Goal: Check status: Check status

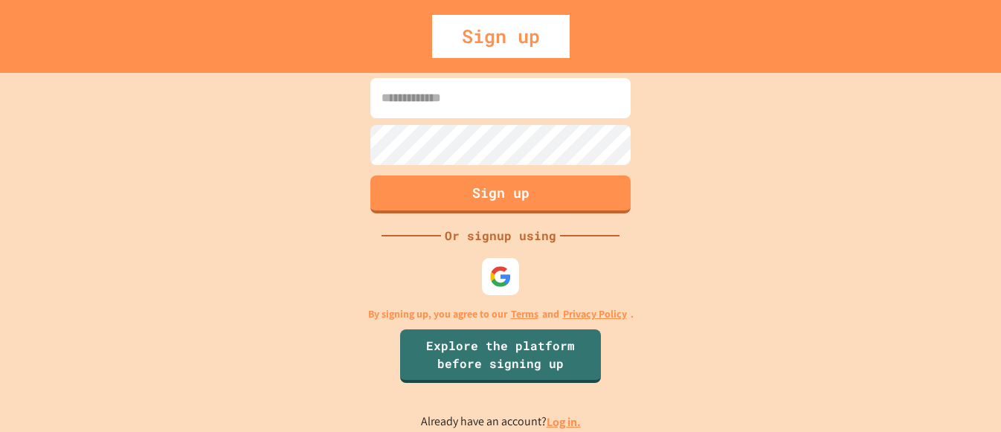
click at [564, 415] on link "Log in." at bounding box center [564, 422] width 34 height 16
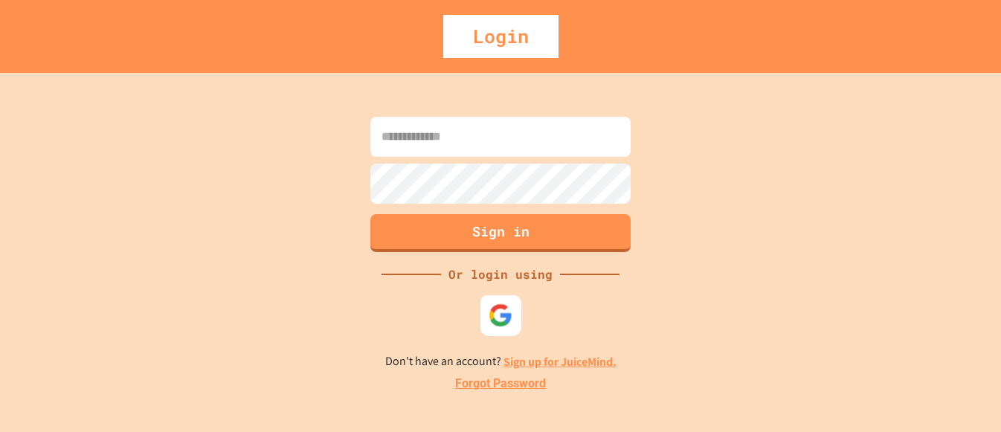
click at [482, 321] on div at bounding box center [501, 315] width 41 height 41
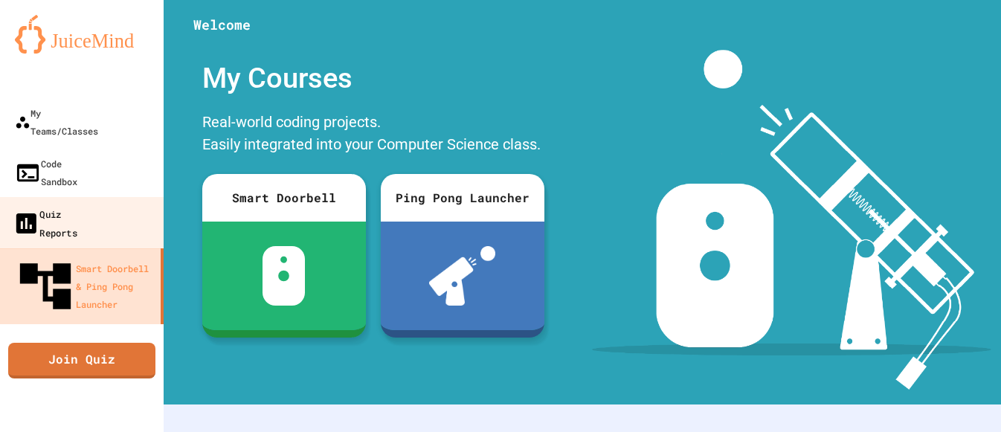
click at [30, 205] on div "Quiz Reports" at bounding box center [45, 223] width 65 height 36
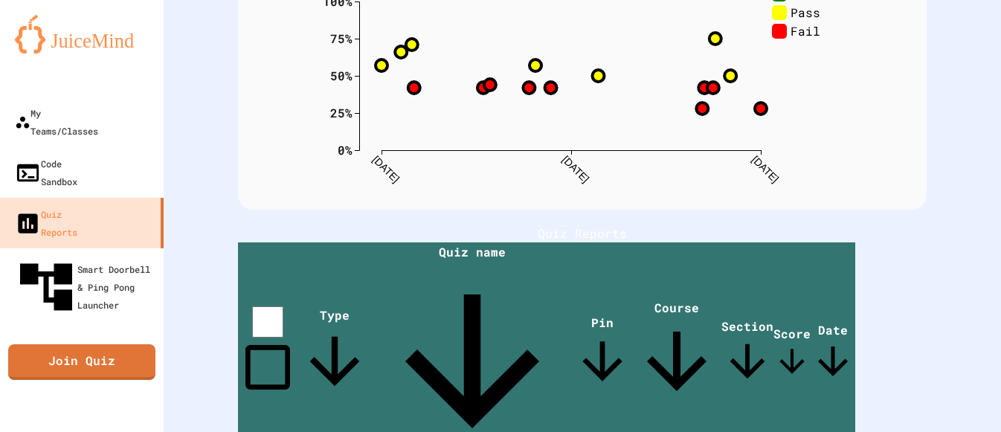
scroll to position [170, 0]
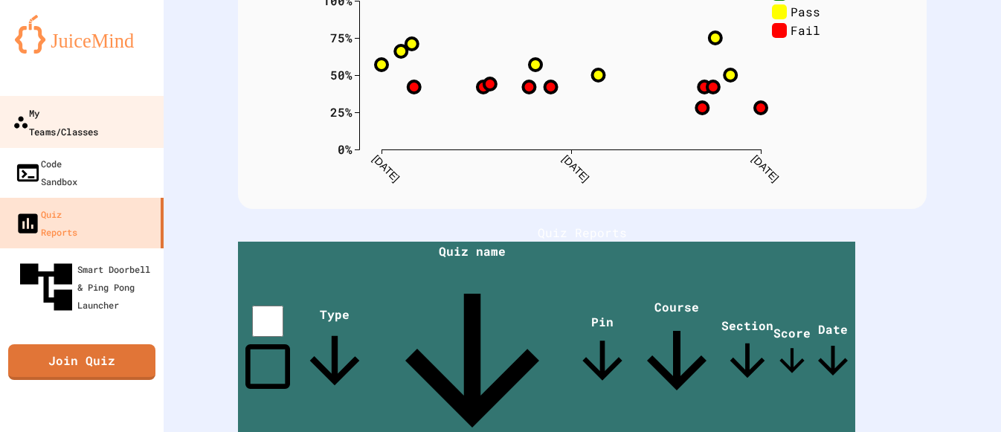
click at [80, 109] on div "My Teams/Classes" at bounding box center [56, 121] width 86 height 36
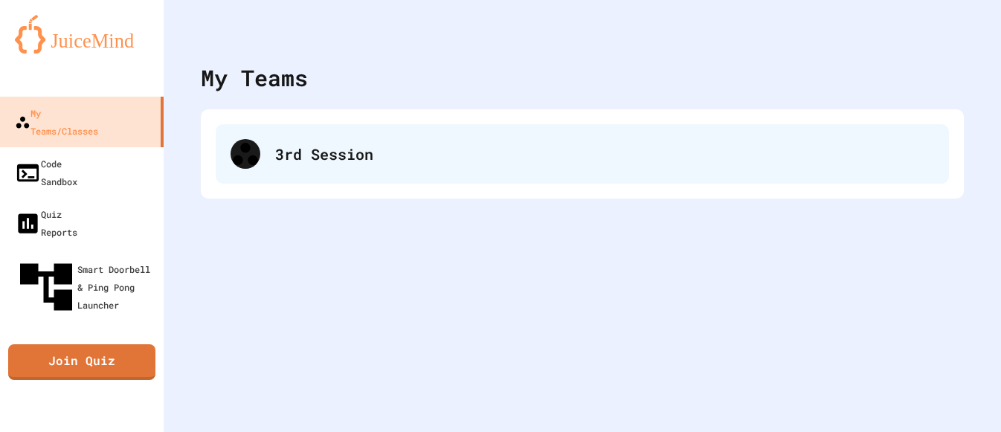
click at [306, 179] on div "3rd Session" at bounding box center [582, 154] width 733 height 60
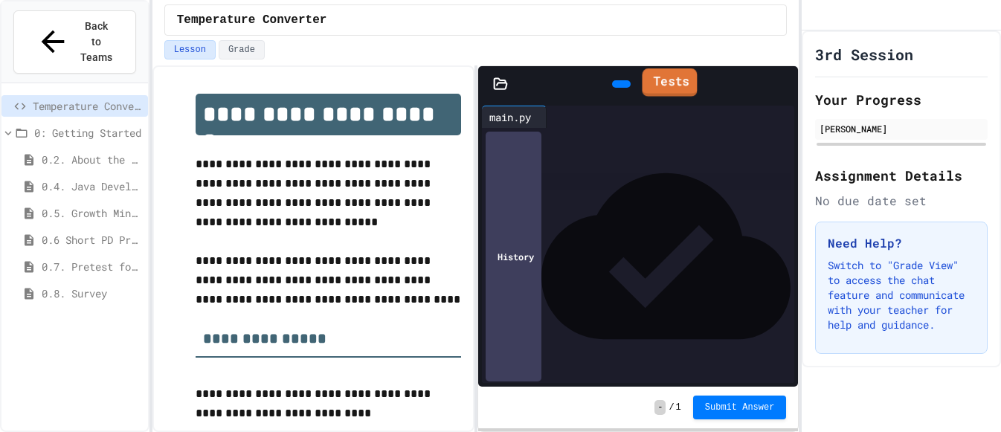
click at [649, 81] on icon at bounding box center [649, 81] width 0 height 0
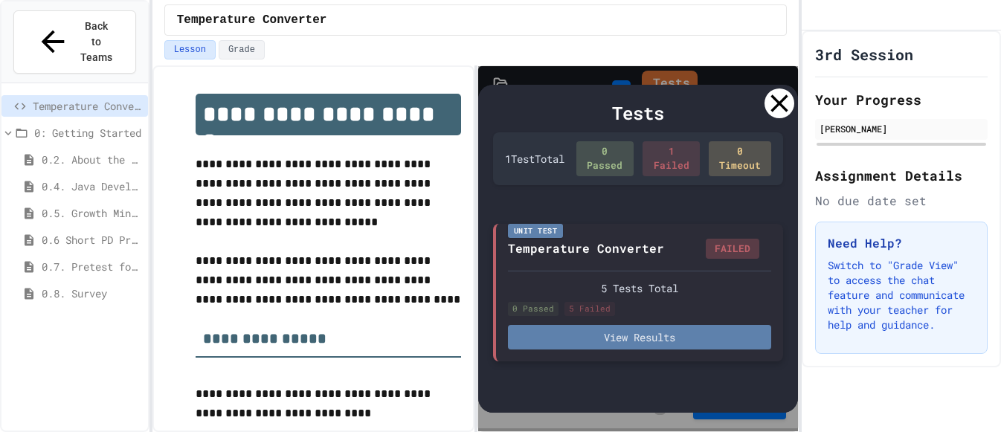
click at [590, 342] on button "View Results" at bounding box center [640, 337] width 264 height 25
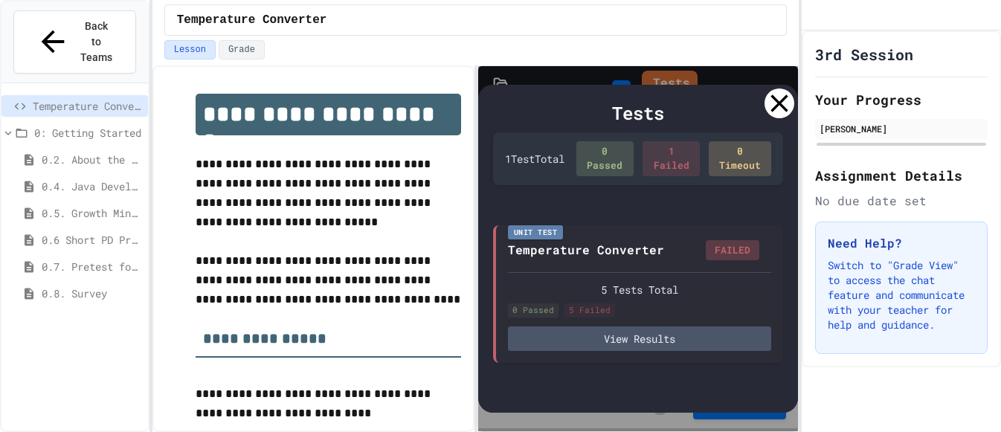
click at [793, 95] on div "Tests 1 Test Total 0 Passed 1 Failed 0 Timeout Unit Test Temperature Converter …" at bounding box center [638, 249] width 321 height 329
click at [778, 100] on icon at bounding box center [780, 104] width 30 height 30
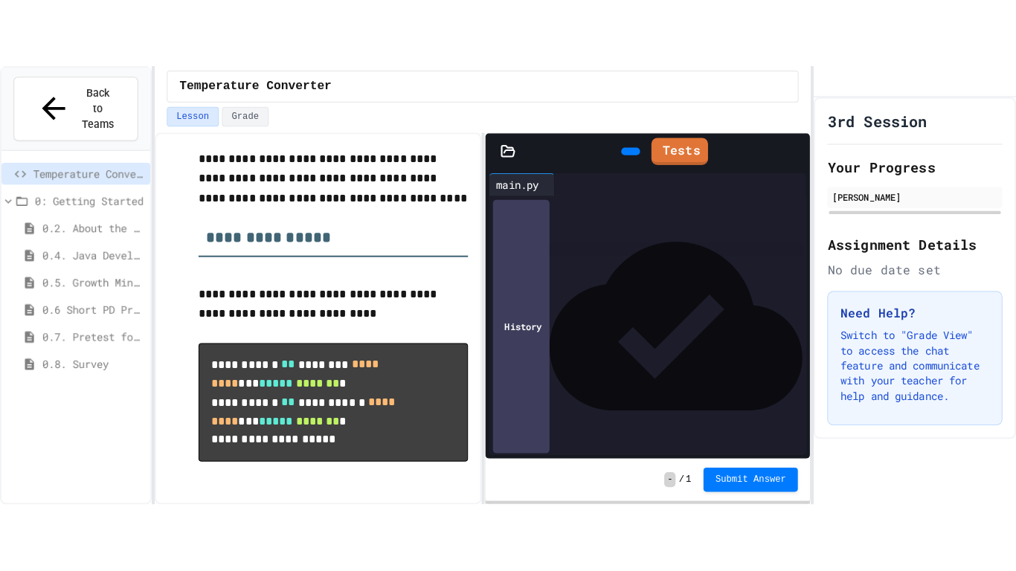
scroll to position [189, 0]
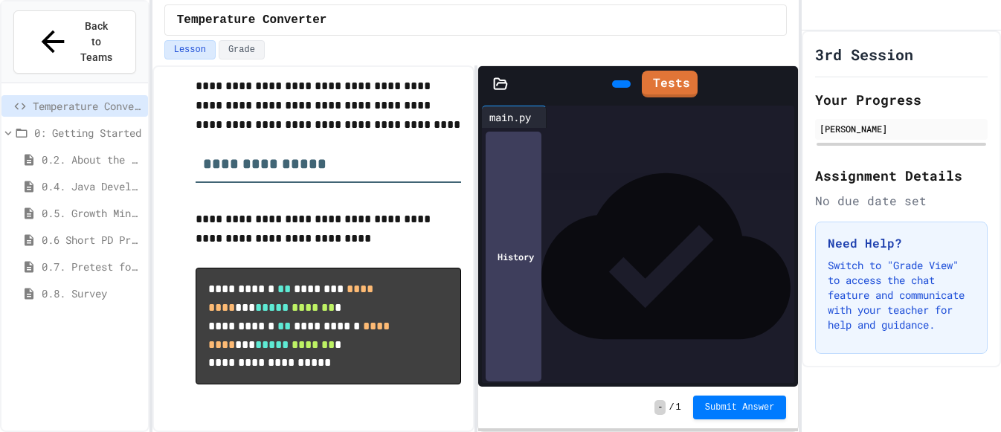
click at [620, 84] on icon at bounding box center [620, 84] width 0 height 0
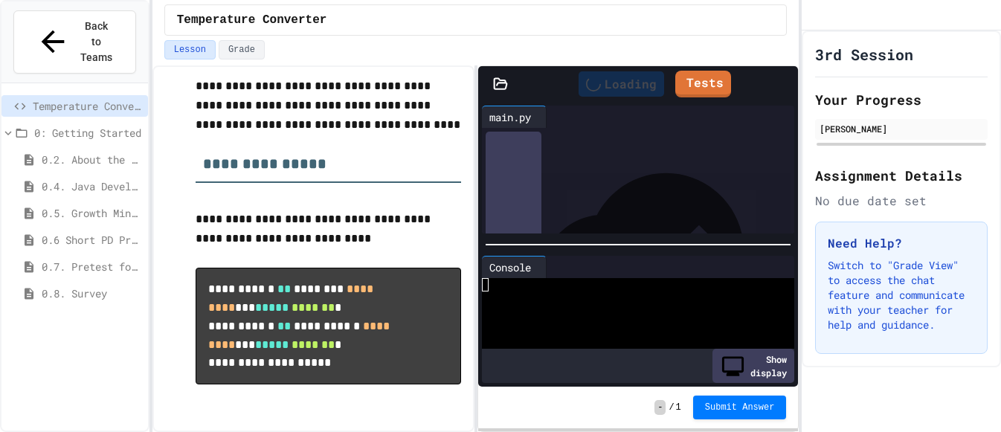
click at [603, 87] on div "Loading" at bounding box center [622, 83] width 86 height 25
click at [741, 373] on div "Show display" at bounding box center [754, 366] width 82 height 34
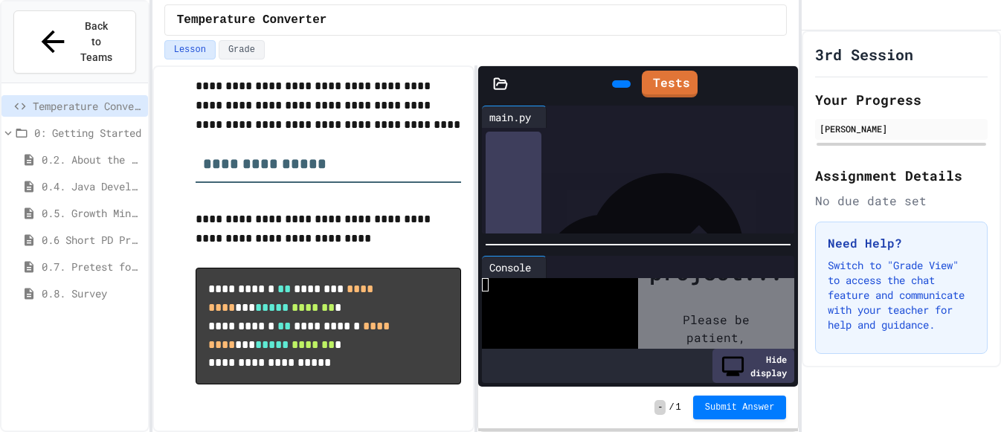
click at [742, 373] on div "Hide display" at bounding box center [754, 366] width 82 height 34
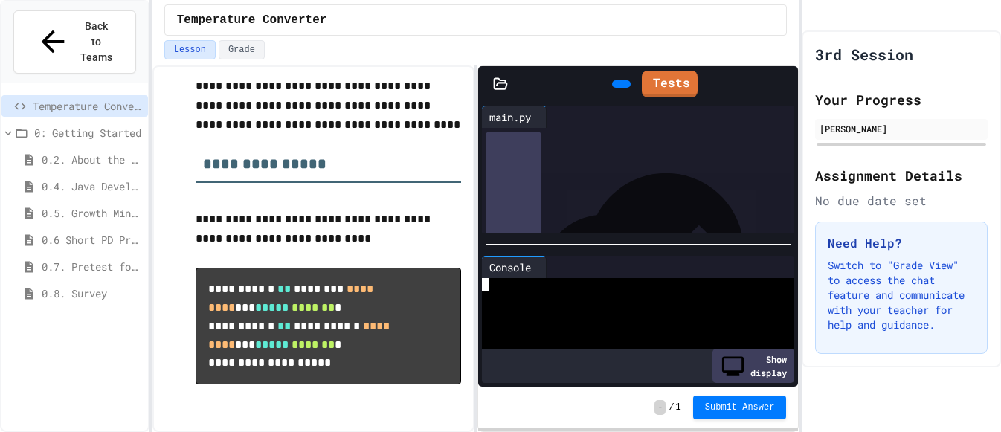
click at [500, 290] on div at bounding box center [632, 284] width 301 height 13
click at [605, 196] on div "**********" at bounding box center [651, 201] width 287 height 16
click at [783, 71] on div at bounding box center [790, 84] width 15 height 34
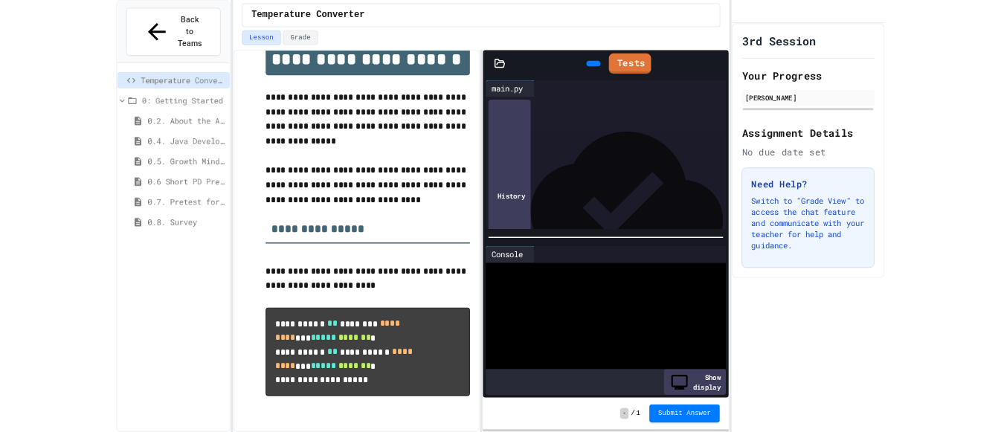
scroll to position [50, 0]
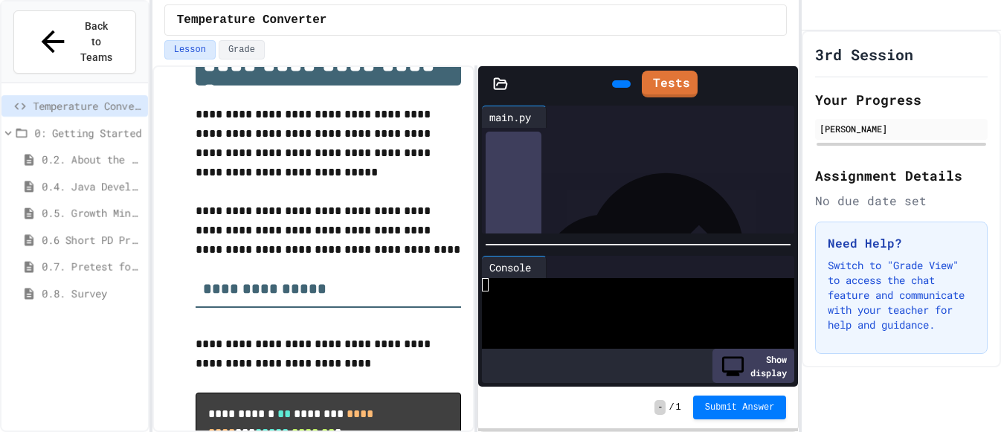
click at [605, 161] on div "**********" at bounding box center [651, 162] width 287 height 32
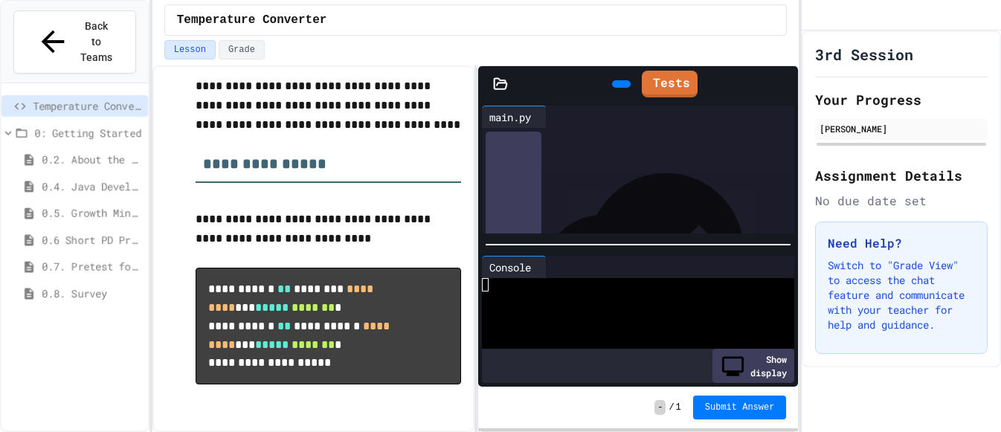
scroll to position [0, 0]
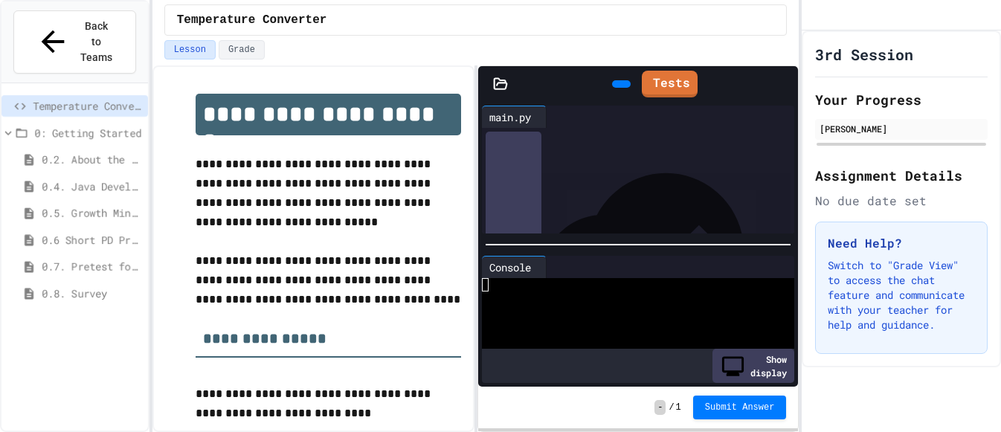
copy div "**********"
click at [667, 76] on link "Tests" at bounding box center [670, 82] width 54 height 28
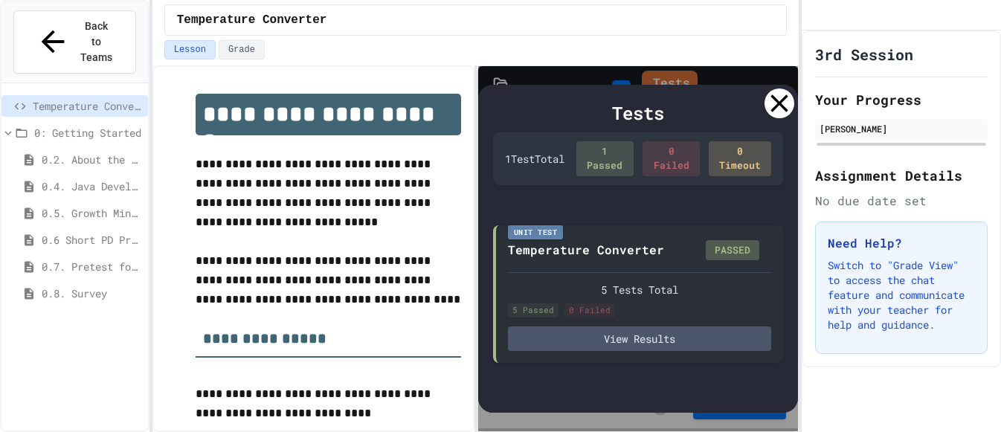
click at [779, 106] on icon at bounding box center [780, 104] width 30 height 30
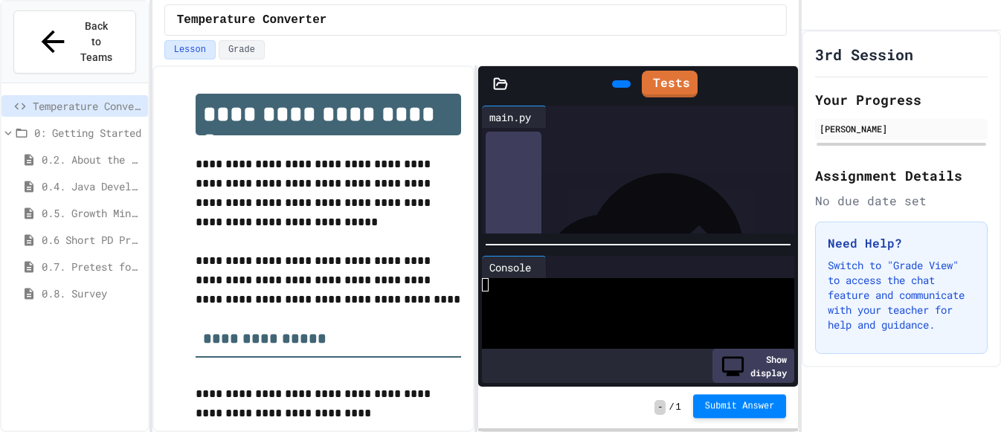
click at [743, 405] on span "Submit Answer" at bounding box center [740, 406] width 70 height 12
